Goal: Find specific page/section: Find specific page/section

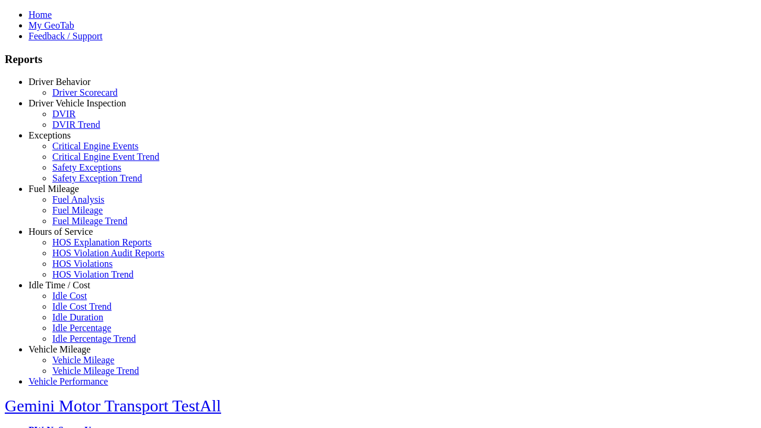
click at [68, 140] on link "Exceptions" at bounding box center [50, 135] width 42 height 10
click at [77, 172] on link "Safety Exceptions" at bounding box center [86, 167] width 69 height 10
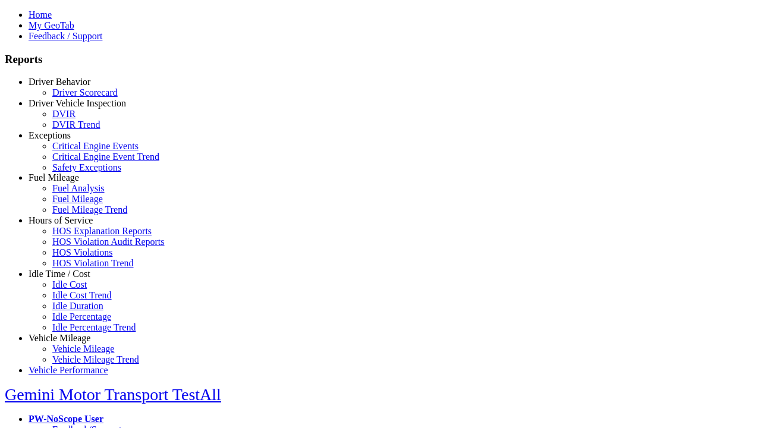
scroll to position [12, 0]
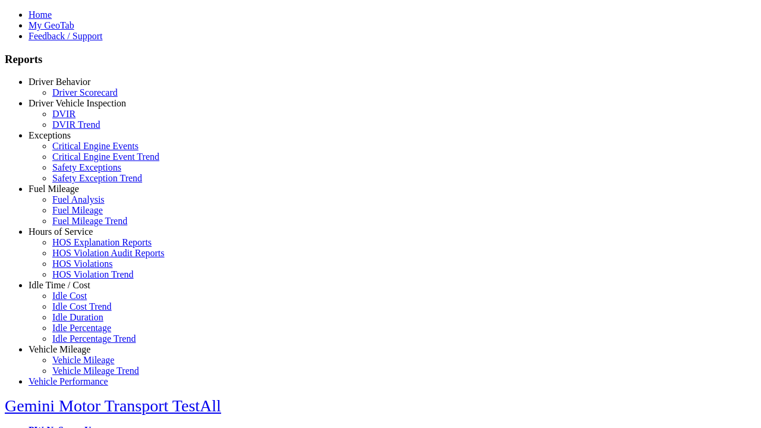
select select "**"
select select
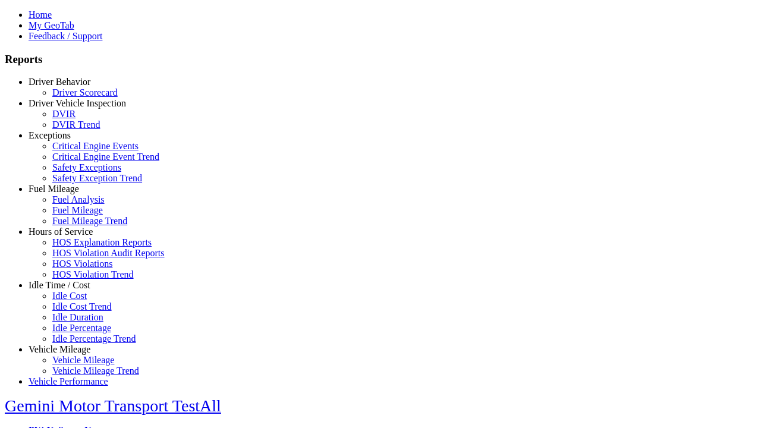
select select
